Goal: Task Accomplishment & Management: Manage account settings

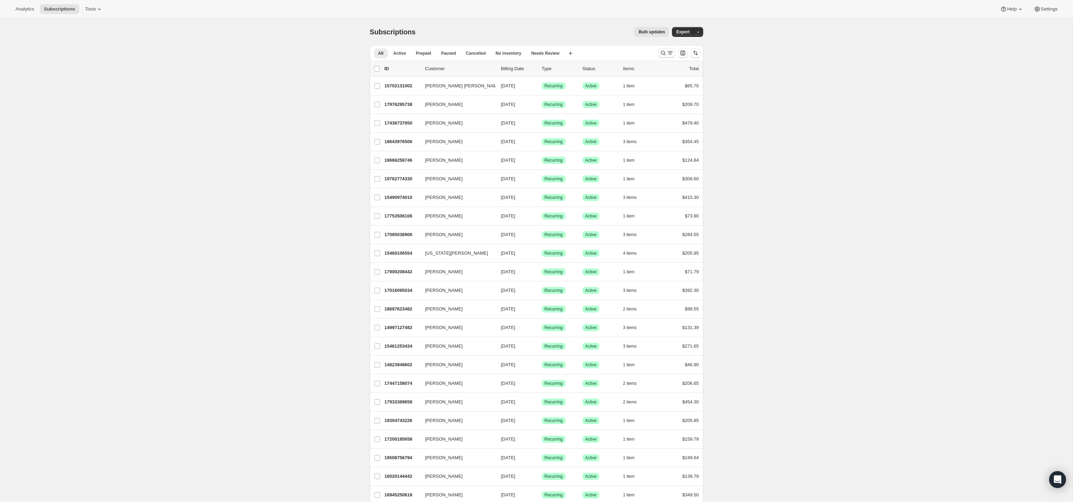
click at [664, 54] on icon "Search and filter results" at bounding box center [663, 52] width 7 height 7
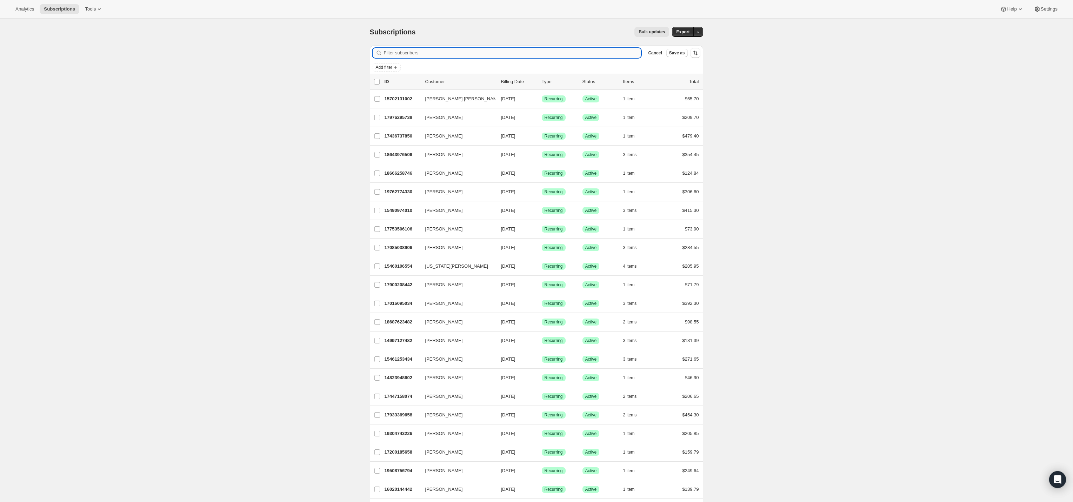
click at [528, 53] on input "Filter subscribers" at bounding box center [513, 53] width 258 height 10
paste input "Rachel Oppenheimer"
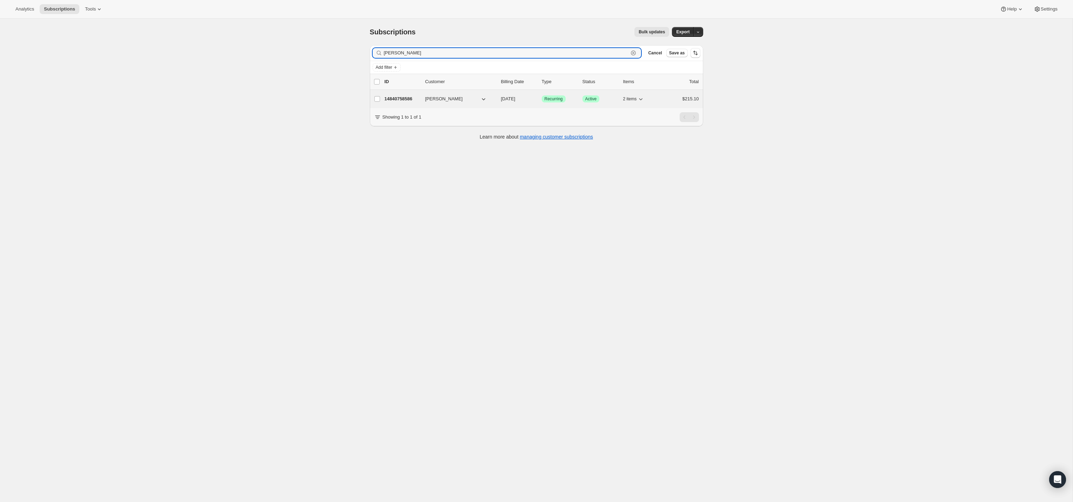
type input "Rachel Oppenheimer"
click at [463, 95] on span "Rachel Oppenheimer" at bounding box center [444, 98] width 38 height 7
click at [463, 98] on span "Rachel Oppenheimer" at bounding box center [444, 98] width 38 height 7
click at [409, 98] on p "14840758586" at bounding box center [402, 98] width 35 height 7
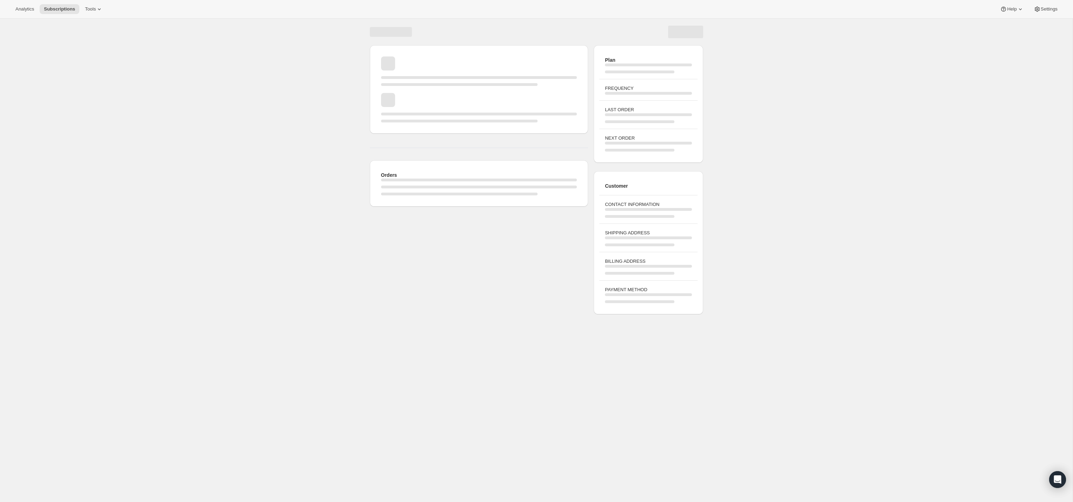
scroll to position [18, 0]
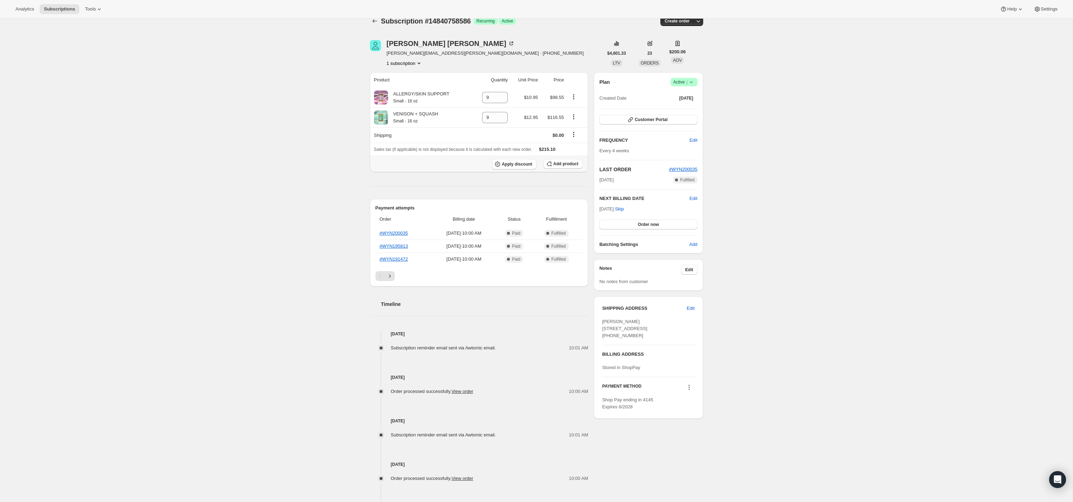
scroll to position [15, 0]
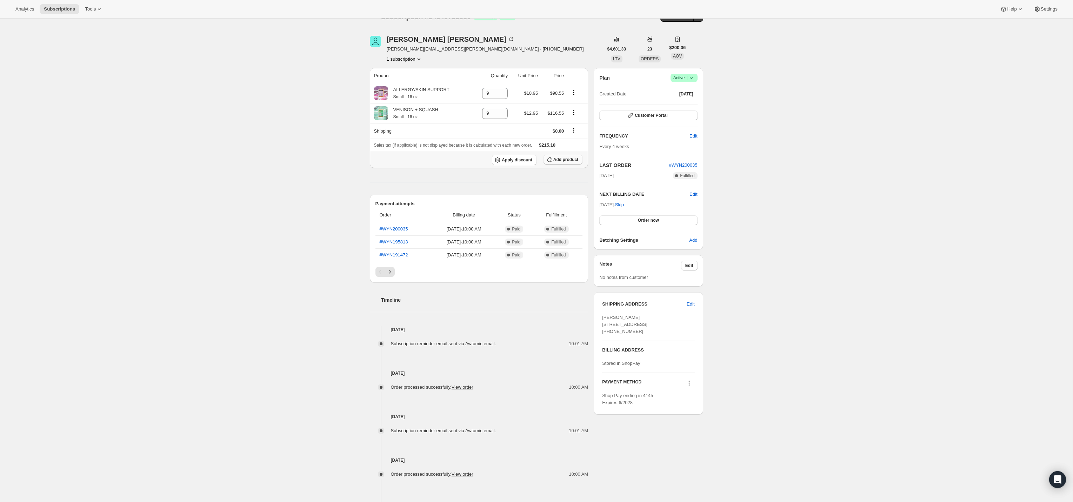
click at [558, 158] on span "Add product" at bounding box center [566, 160] width 25 height 6
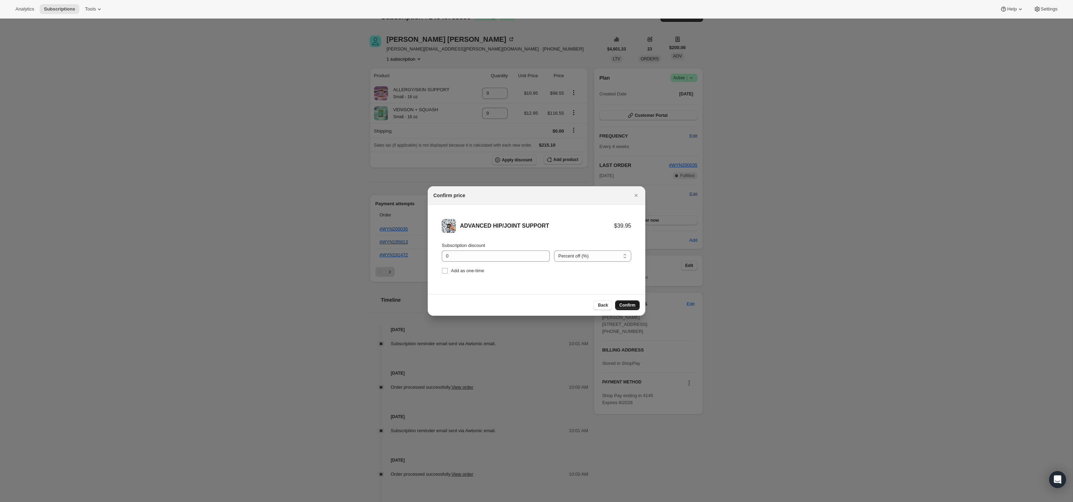
click at [630, 305] on span "Confirm" at bounding box center [627, 306] width 16 height 6
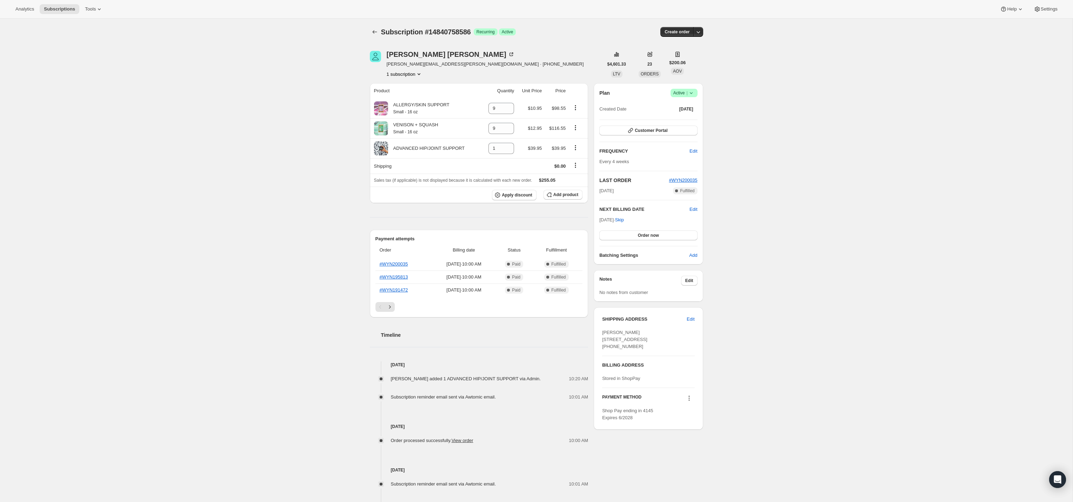
scroll to position [15, 0]
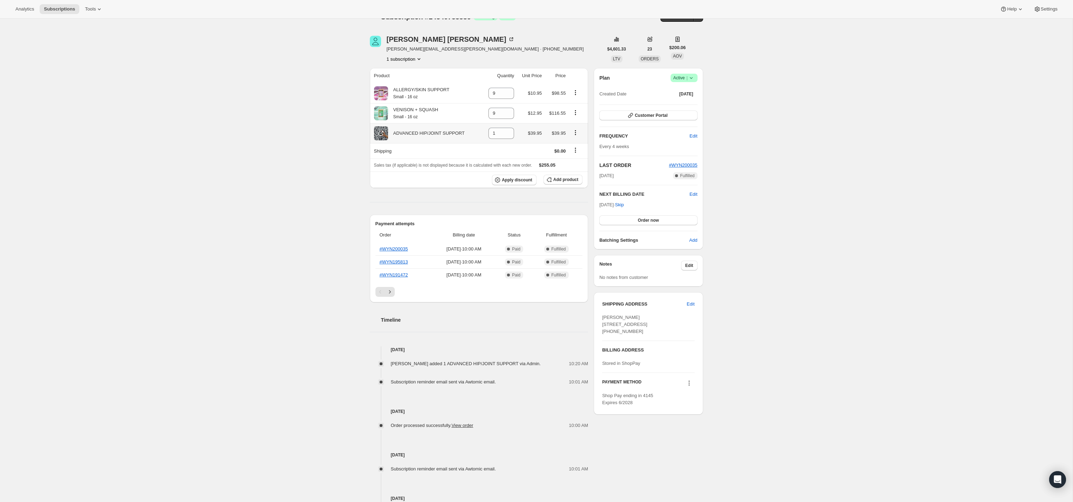
click at [576, 132] on icon "Product actions" at bounding box center [575, 132] width 1 height 1
click at [576, 144] on span "Remove" at bounding box center [570, 145] width 17 height 5
type input "0"
click at [552, 177] on icon "button" at bounding box center [549, 179] width 7 height 7
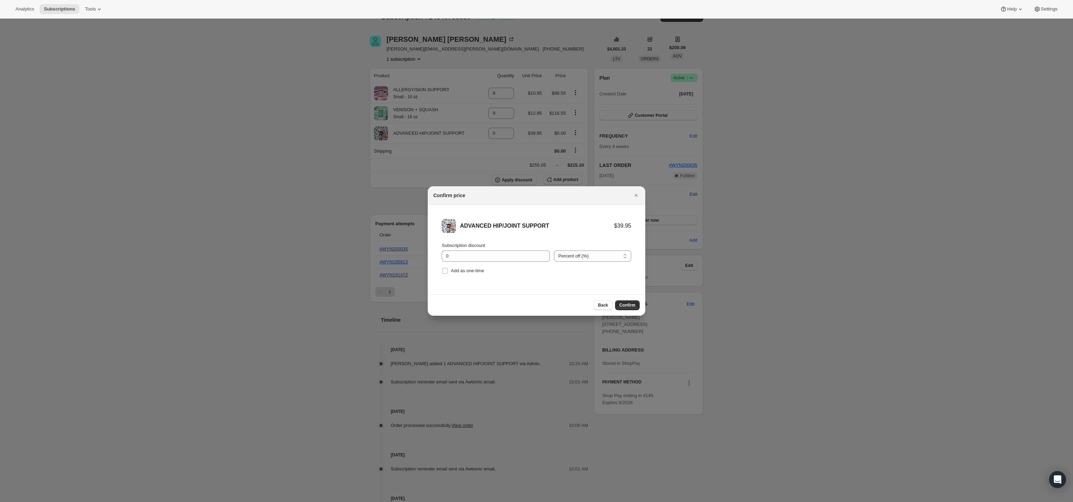
scroll to position [0, 0]
drag, startPoint x: 467, startPoint y: 272, endPoint x: 488, endPoint y: 272, distance: 21.1
click at [468, 272] on span "Add as one-time" at bounding box center [467, 270] width 33 height 5
click at [446, 271] on input "Add as one-time" at bounding box center [445, 271] width 6 height 6
checkbox input "true"
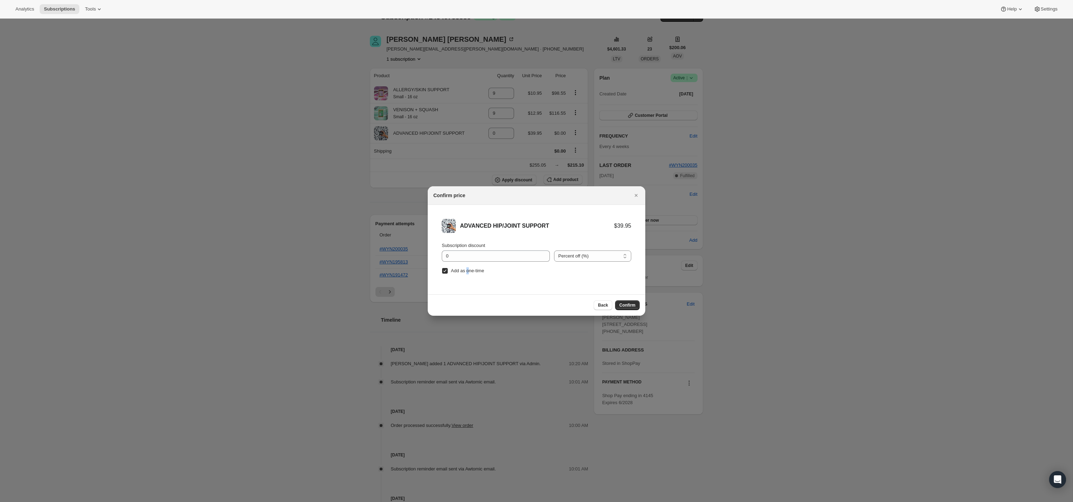
click at [625, 306] on span "Confirm" at bounding box center [627, 306] width 16 height 6
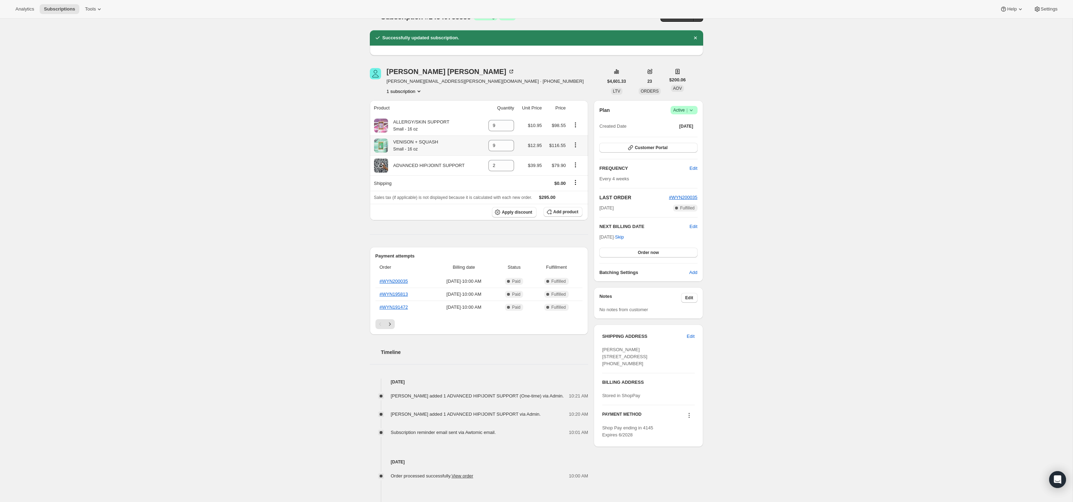
scroll to position [16, 0]
click at [576, 163] on icon "Product actions" at bounding box center [575, 164] width 7 height 7
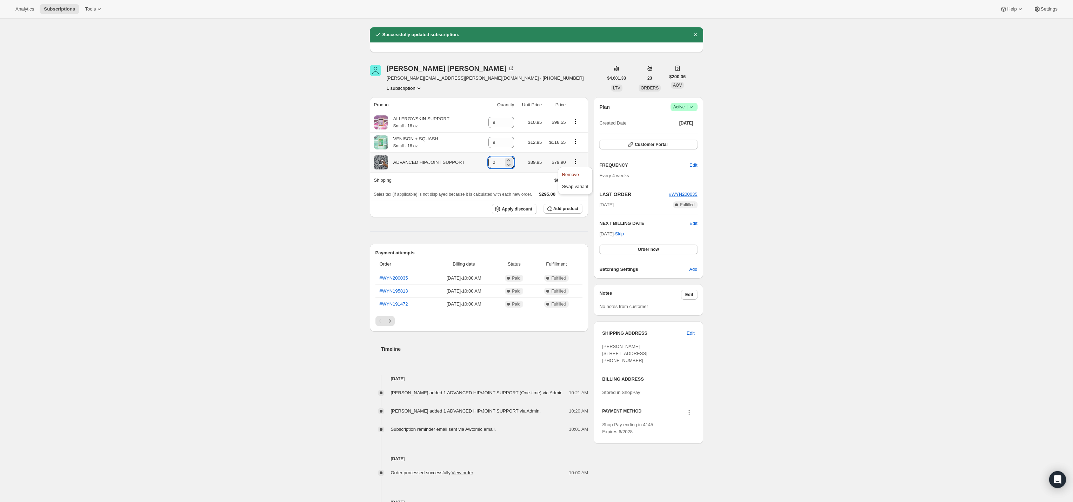
drag, startPoint x: 486, startPoint y: 164, endPoint x: 482, endPoint y: 162, distance: 4.2
click at [482, 162] on td "2" at bounding box center [499, 162] width 34 height 20
type input "0"
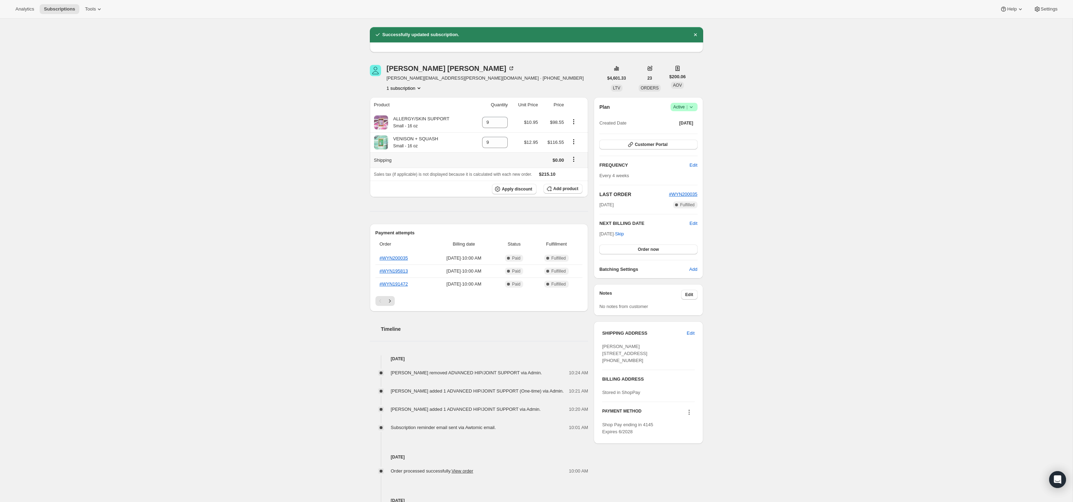
scroll to position [21, 0]
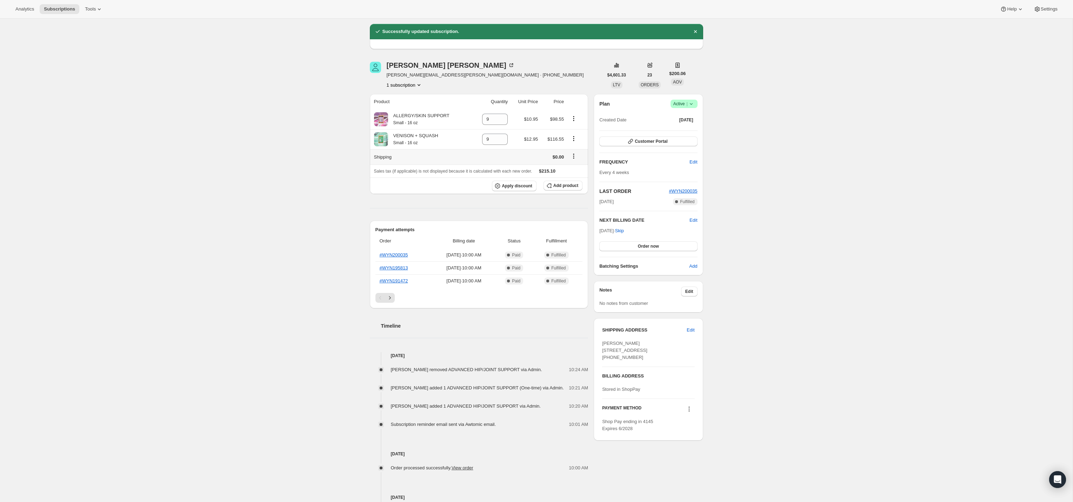
click at [573, 155] on icon "Shipping actions" at bounding box center [573, 156] width 7 height 7
click at [566, 184] on span "Add product" at bounding box center [566, 186] width 25 height 6
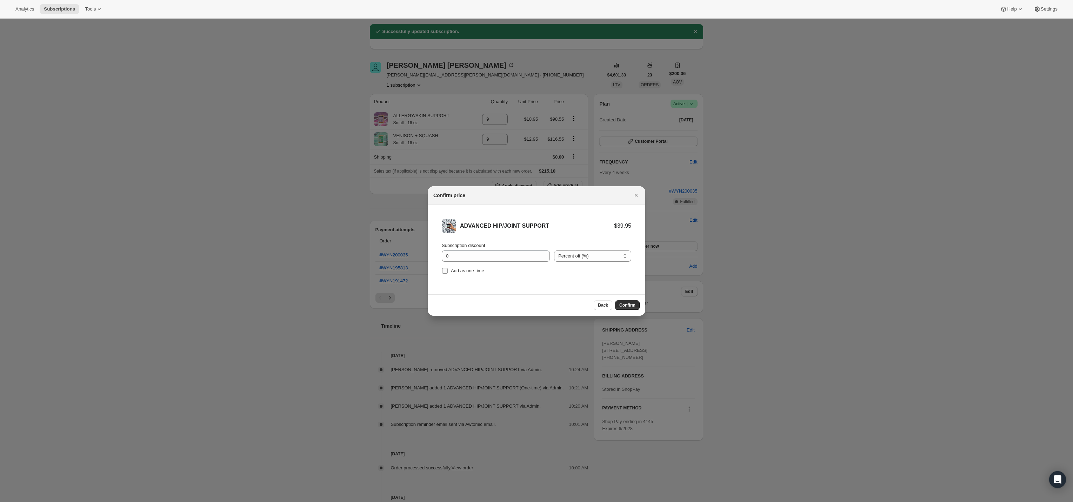
click at [476, 268] on span "Add as one-time" at bounding box center [467, 270] width 33 height 5
click at [448, 268] on input "Add as one-time" at bounding box center [445, 271] width 6 height 6
checkbox input "true"
click at [626, 304] on span "Confirm" at bounding box center [627, 306] width 16 height 6
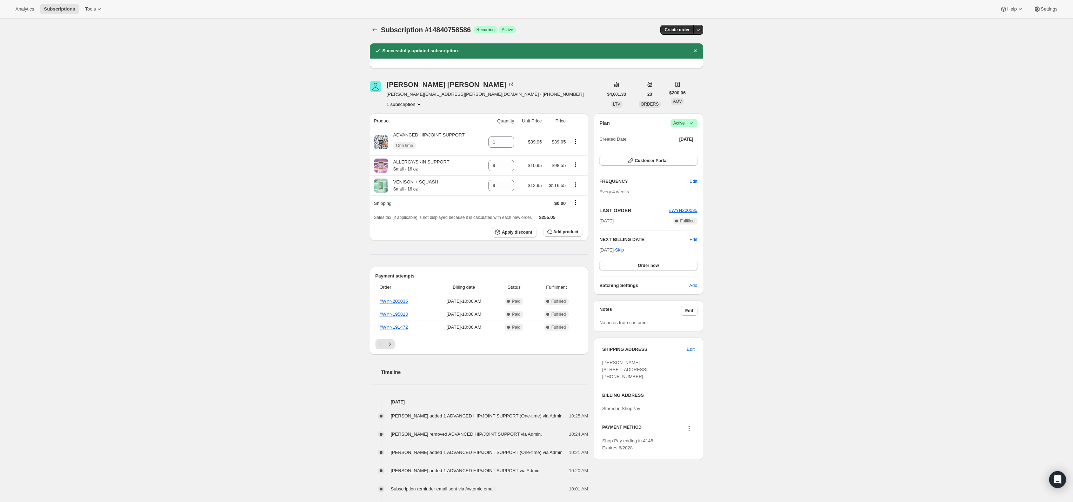
scroll to position [2, 0]
